Goal: Task Accomplishment & Management: Complete application form

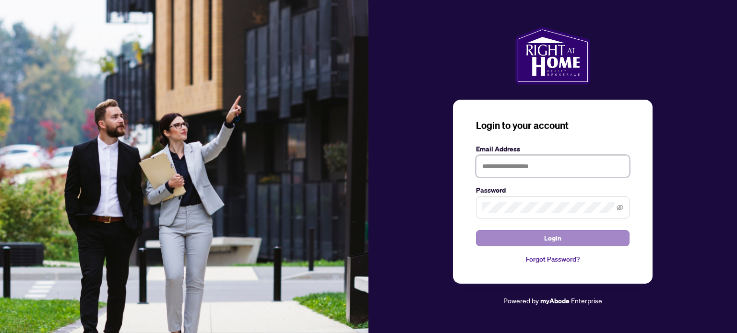
type input "**********"
click at [534, 242] on button "Login" at bounding box center [552, 238] width 153 height 16
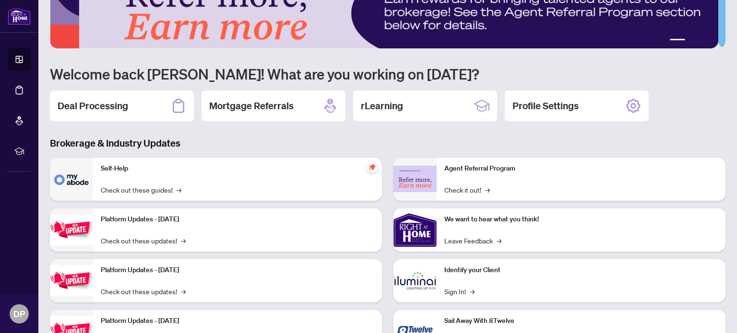
scroll to position [81, 0]
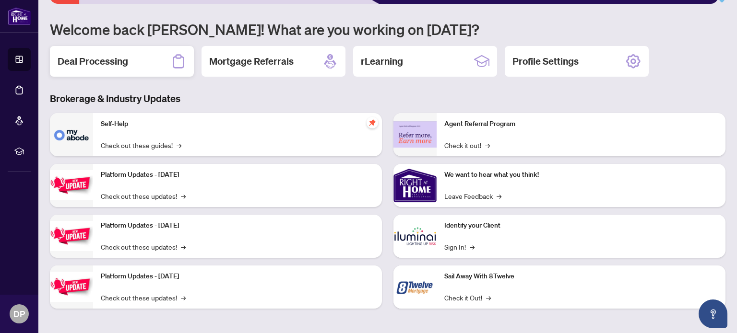
click at [106, 60] on h2 "Deal Processing" at bounding box center [93, 61] width 71 height 13
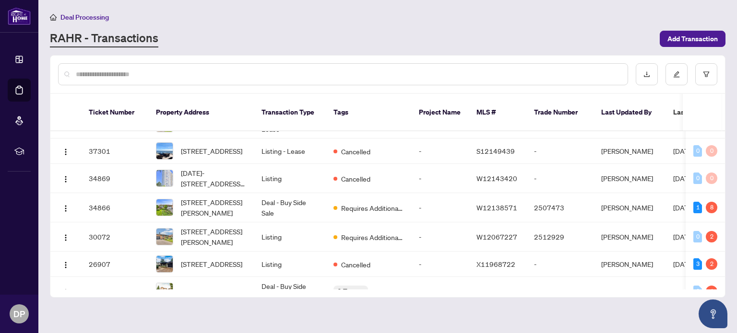
scroll to position [118, 0]
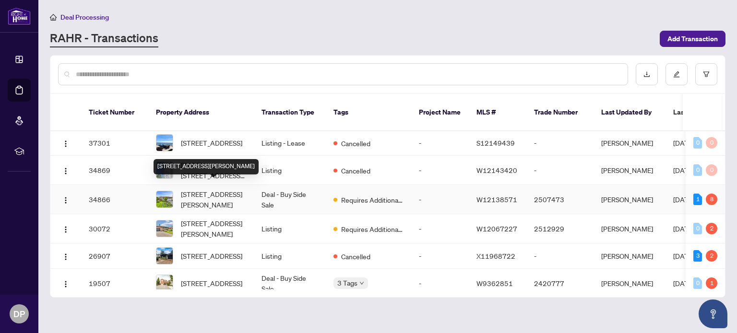
click at [213, 189] on span "[STREET_ADDRESS][PERSON_NAME]" at bounding box center [213, 199] width 65 height 21
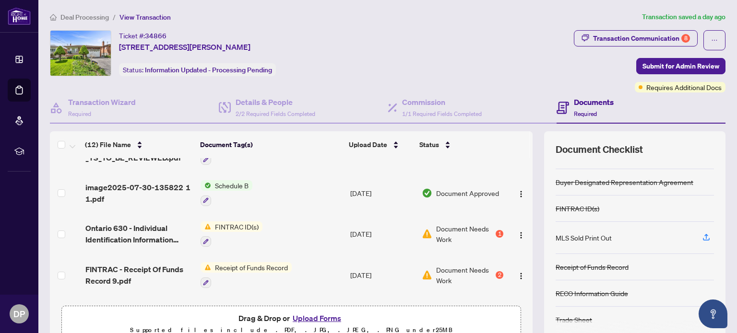
scroll to position [108, 0]
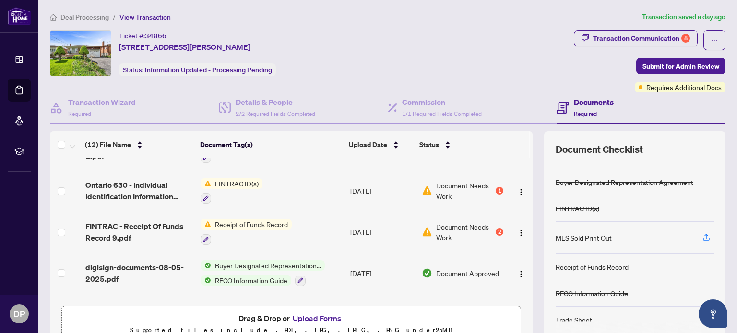
click at [226, 178] on span "FINTRAC ID(s)" at bounding box center [236, 183] width 51 height 11
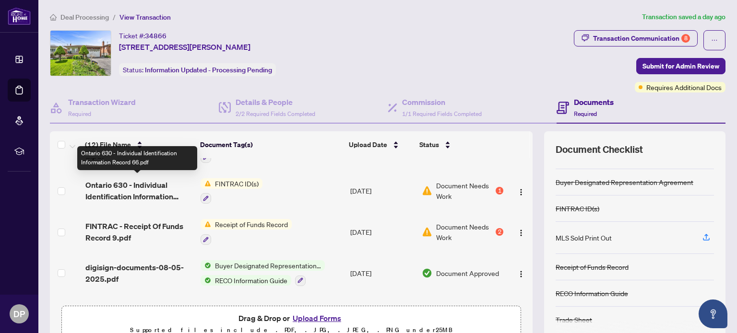
click at [143, 180] on span "Ontario 630 - Individual Identification Information Record 66.pdf" at bounding box center [139, 190] width 108 height 23
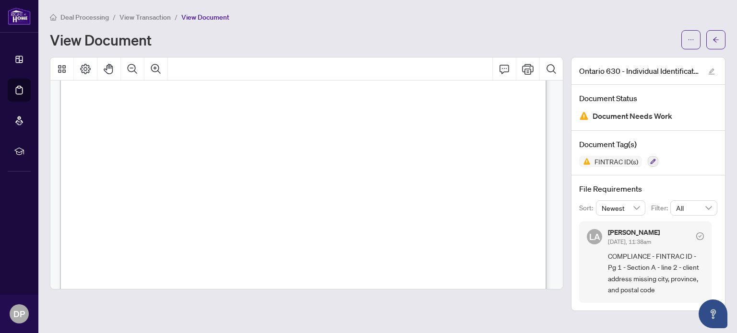
scroll to position [139, 0]
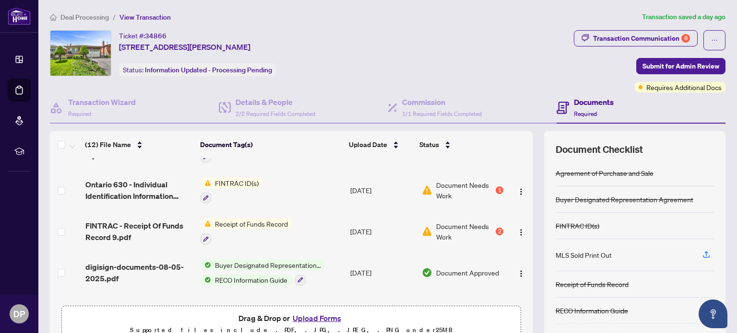
scroll to position [109, 0]
click at [221, 221] on span "Receipt of Funds Record" at bounding box center [251, 223] width 81 height 11
click at [147, 221] on span "FINTRAC - Receipt Of Funds Record 9.pdf" at bounding box center [139, 231] width 108 height 23
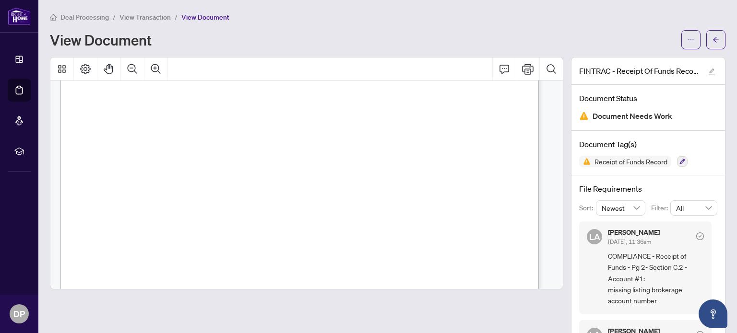
scroll to position [707, 0]
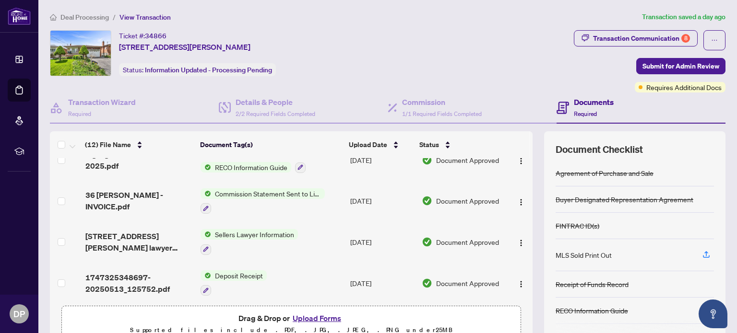
scroll to position [207, 0]
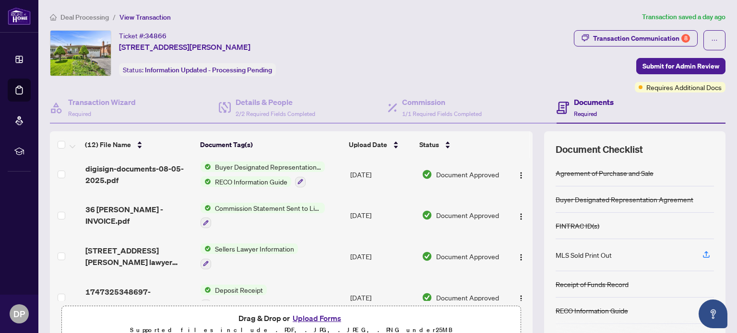
click at [309, 315] on button "Upload Forms" at bounding box center [317, 318] width 54 height 12
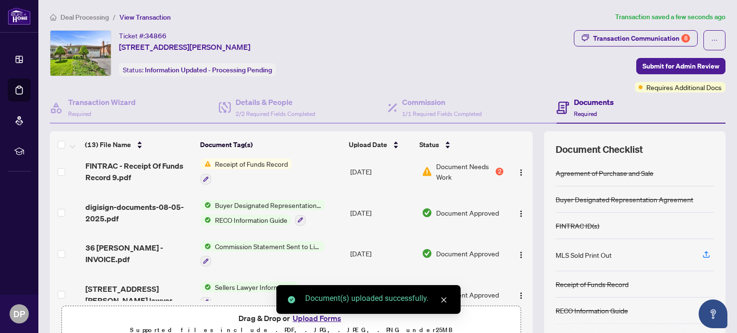
click at [302, 314] on div "Document(s) uploaded successfully." at bounding box center [368, 299] width 184 height 29
click at [305, 314] on div "Document(s) uploaded successfully." at bounding box center [368, 299] width 184 height 29
click at [445, 295] on link "Close" at bounding box center [443, 300] width 11 height 11
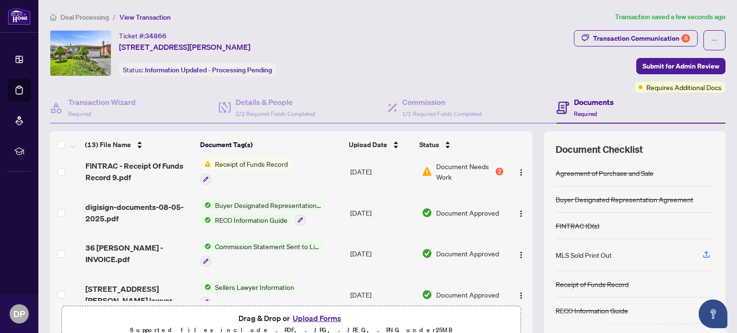
click at [307, 322] on button "Upload Forms" at bounding box center [317, 318] width 54 height 12
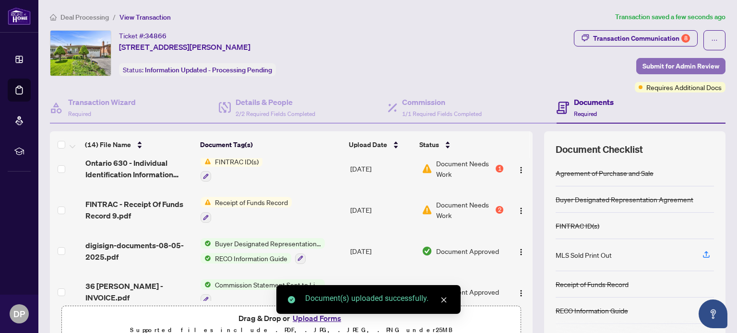
click at [644, 67] on span "Submit for Admin Review" at bounding box center [680, 66] width 77 height 15
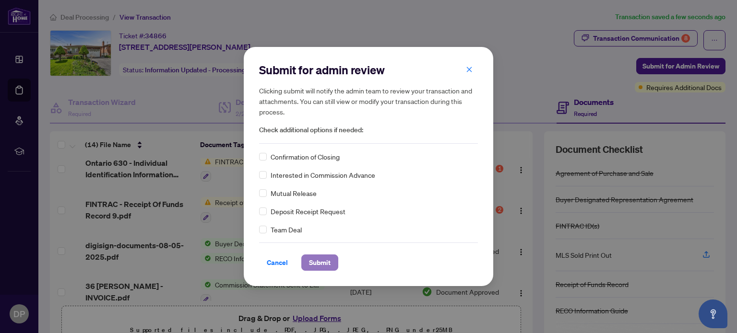
click at [318, 262] on span "Submit" at bounding box center [320, 262] width 22 height 15
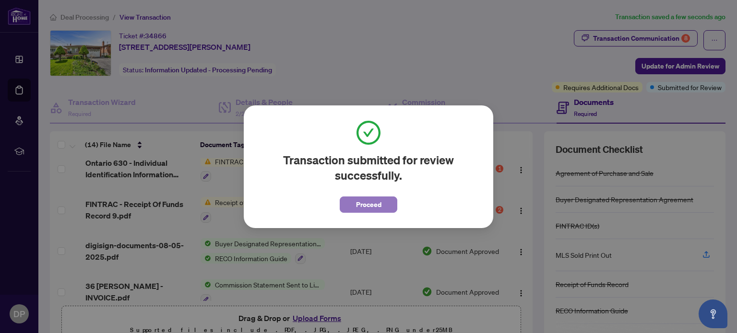
click at [368, 200] on span "Proceed" at bounding box center [368, 204] width 25 height 15
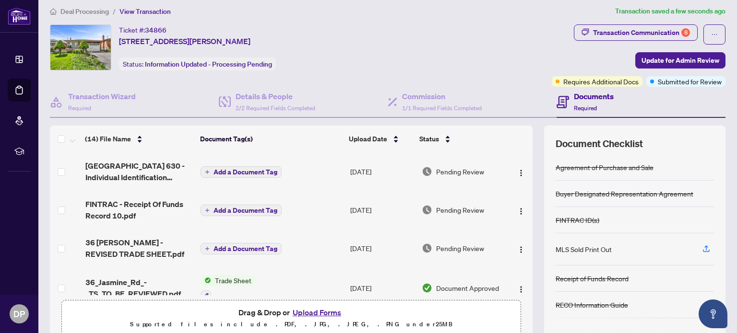
scroll to position [0, 0]
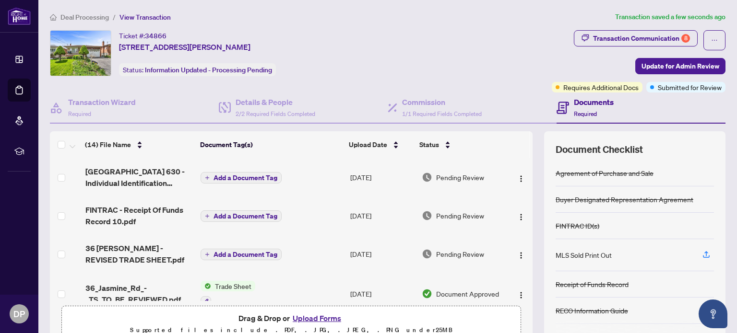
click at [21, 59] on icon at bounding box center [19, 60] width 10 height 10
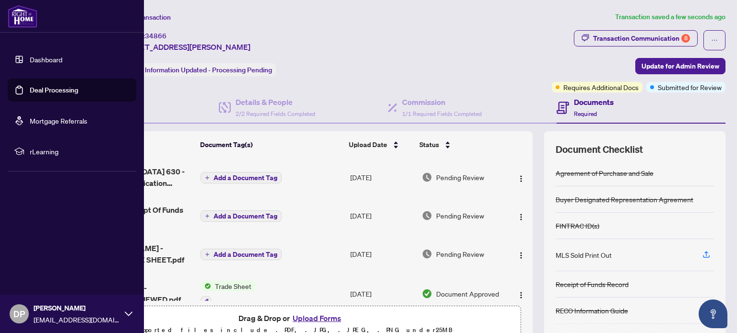
click at [44, 89] on link "Deal Processing" at bounding box center [54, 90] width 48 height 9
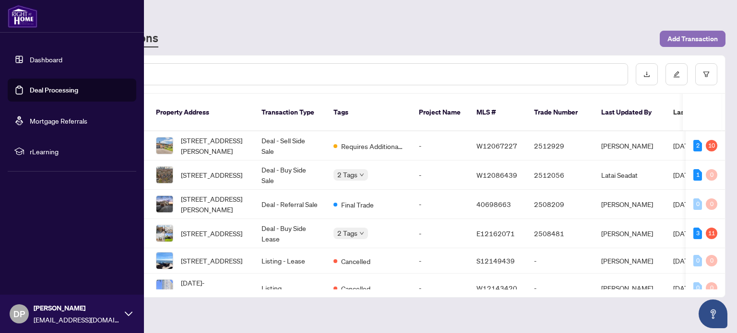
click at [683, 37] on span "Add Transaction" at bounding box center [692, 38] width 50 height 15
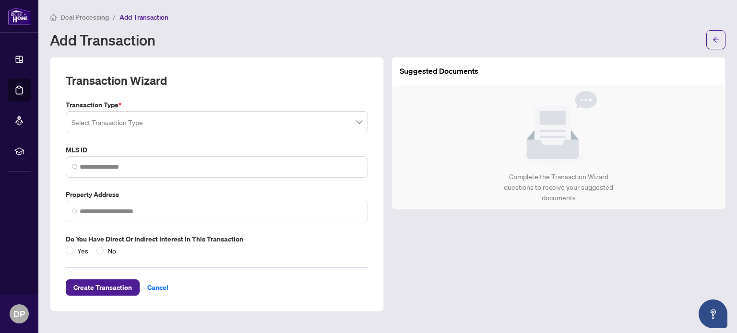
click at [351, 122] on input "search" at bounding box center [212, 123] width 282 height 21
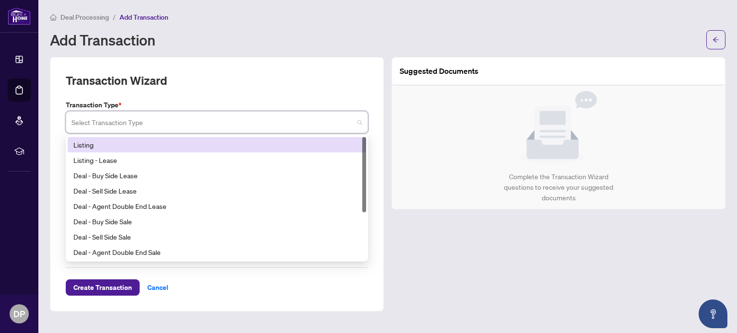
click at [83, 217] on div "Deal - Buy Side Sale" at bounding box center [216, 221] width 287 height 11
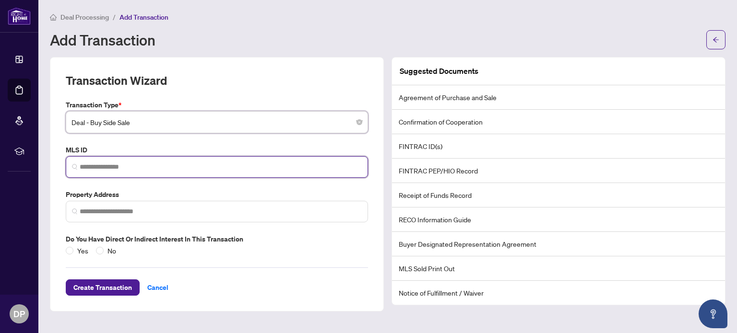
click at [118, 170] on input "search" at bounding box center [221, 167] width 282 height 10
